Goal: Book appointment/travel/reservation

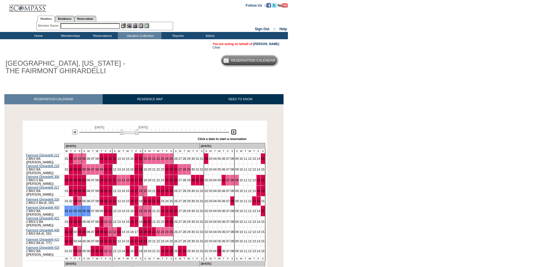
click at [233, 132] on img at bounding box center [234, 132] width 6 height 6
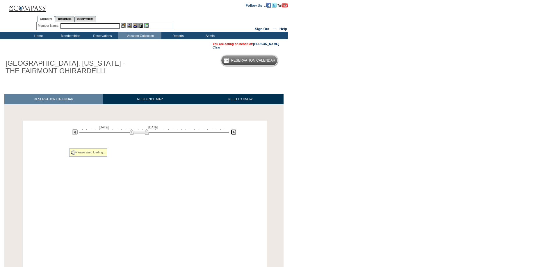
click at [233, 132] on img at bounding box center [234, 132] width 6 height 6
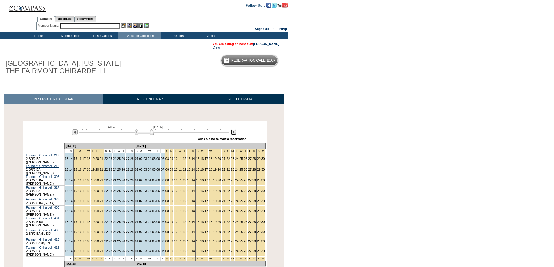
click at [233, 132] on img at bounding box center [234, 132] width 6 height 6
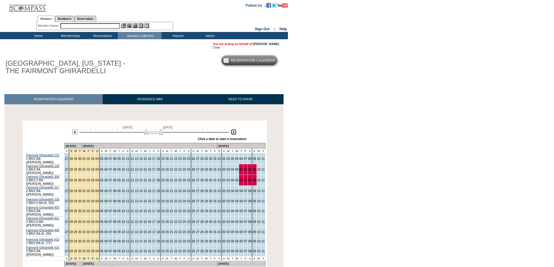
drag, startPoint x: 159, startPoint y: 134, endPoint x: 153, endPoint y: 135, distance: 6.3
click at [153, 135] on div at bounding box center [154, 132] width 150 height 6
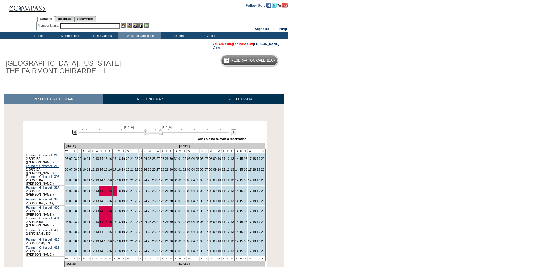
click at [75, 133] on img at bounding box center [75, 132] width 6 height 6
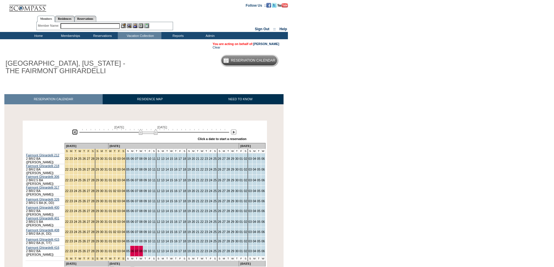
click at [75, 133] on img at bounding box center [75, 132] width 6 height 6
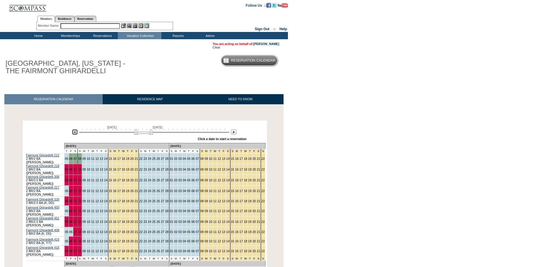
click at [151, 133] on img at bounding box center [143, 132] width 19 height 6
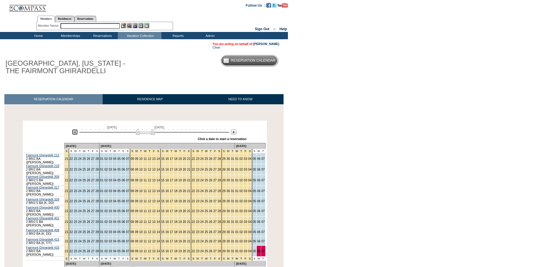
click at [152, 133] on img at bounding box center [145, 132] width 19 height 6
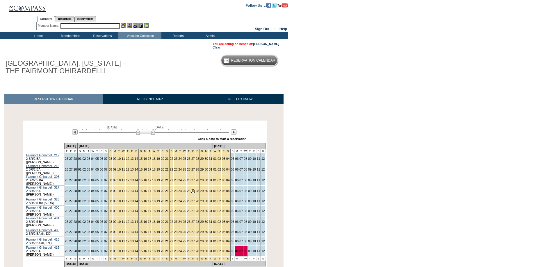
click at [191, 189] on link "27" at bounding box center [192, 190] width 3 height 3
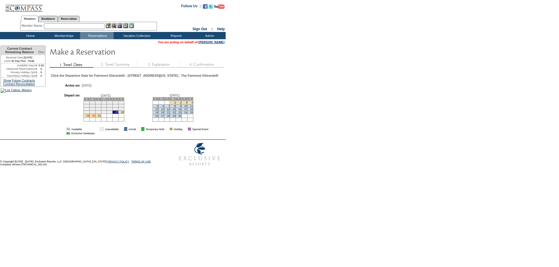
click at [95, 117] on link "30" at bounding box center [93, 115] width 3 height 3
